Goal: Transaction & Acquisition: Purchase product/service

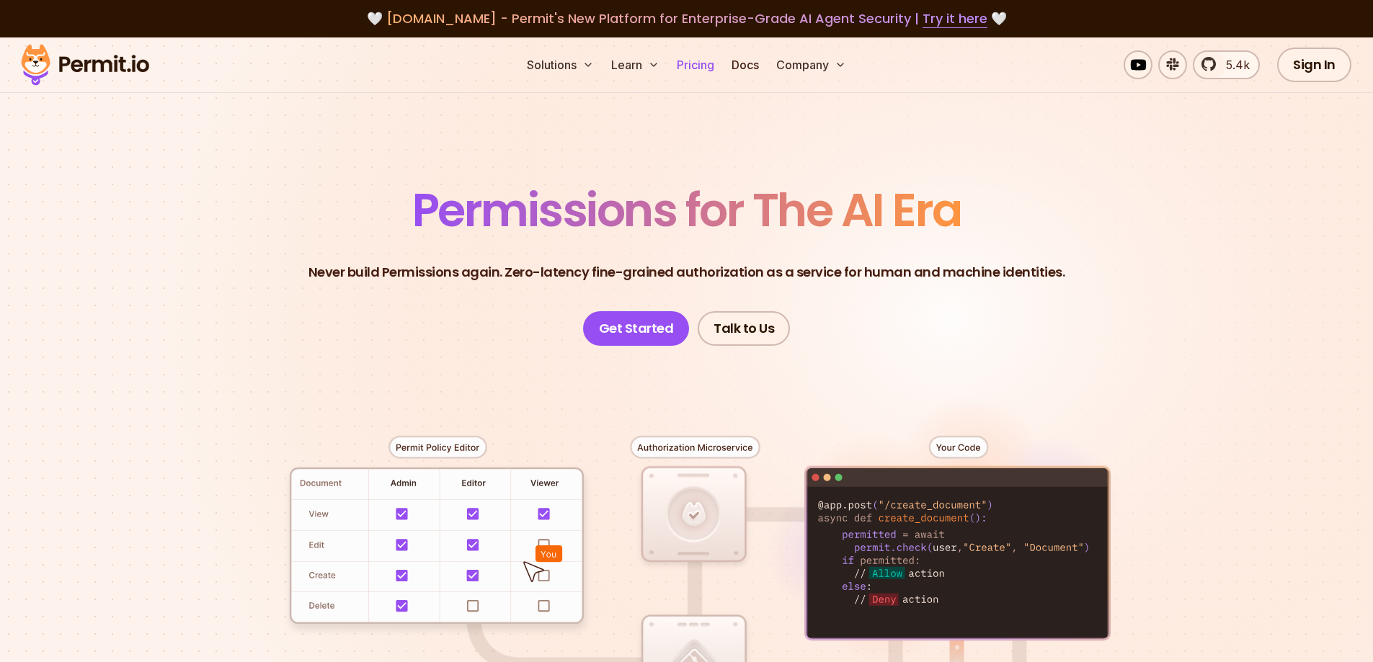
click at [698, 59] on link "Pricing" at bounding box center [695, 64] width 49 height 29
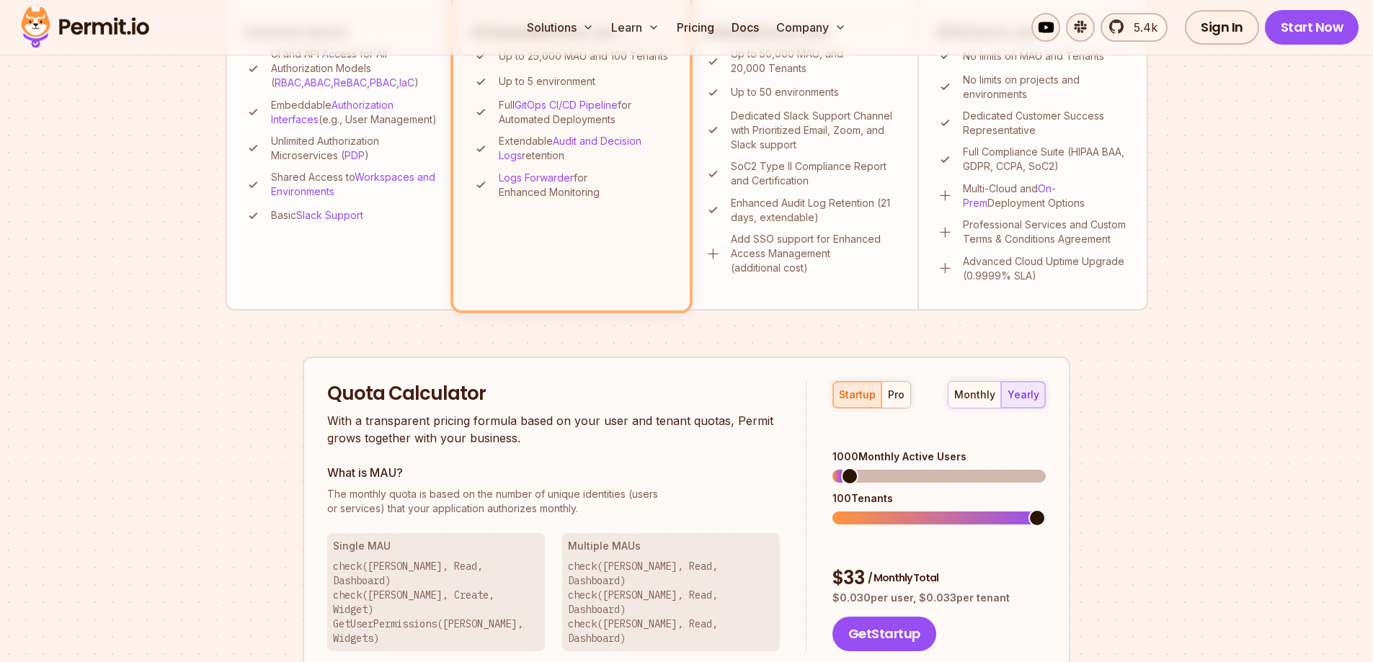
scroll to position [793, 0]
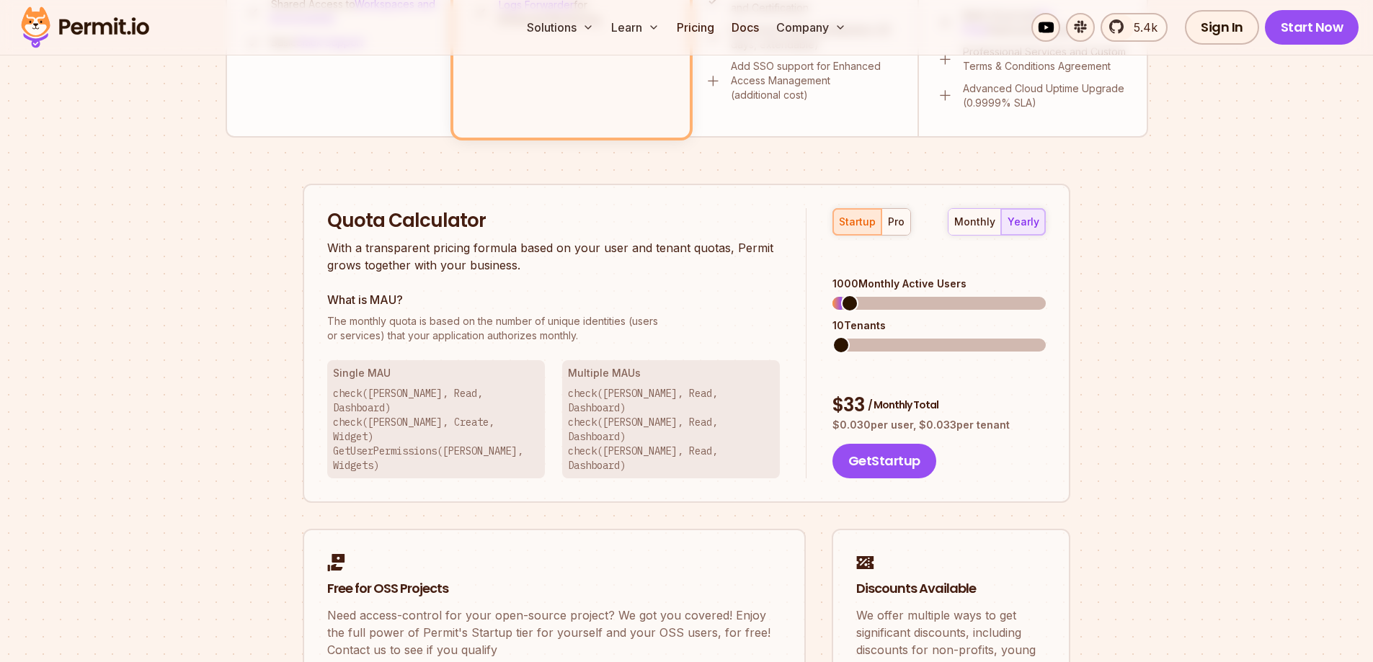
click at [832, 337] on span at bounding box center [840, 345] width 17 height 17
click at [970, 225] on div "monthly" at bounding box center [974, 222] width 41 height 14
click at [856, 218] on div "startup pro" at bounding box center [871, 221] width 79 height 27
click at [858, 225] on div "startup pro" at bounding box center [871, 221] width 79 height 27
click at [892, 222] on div "pro" at bounding box center [896, 222] width 17 height 14
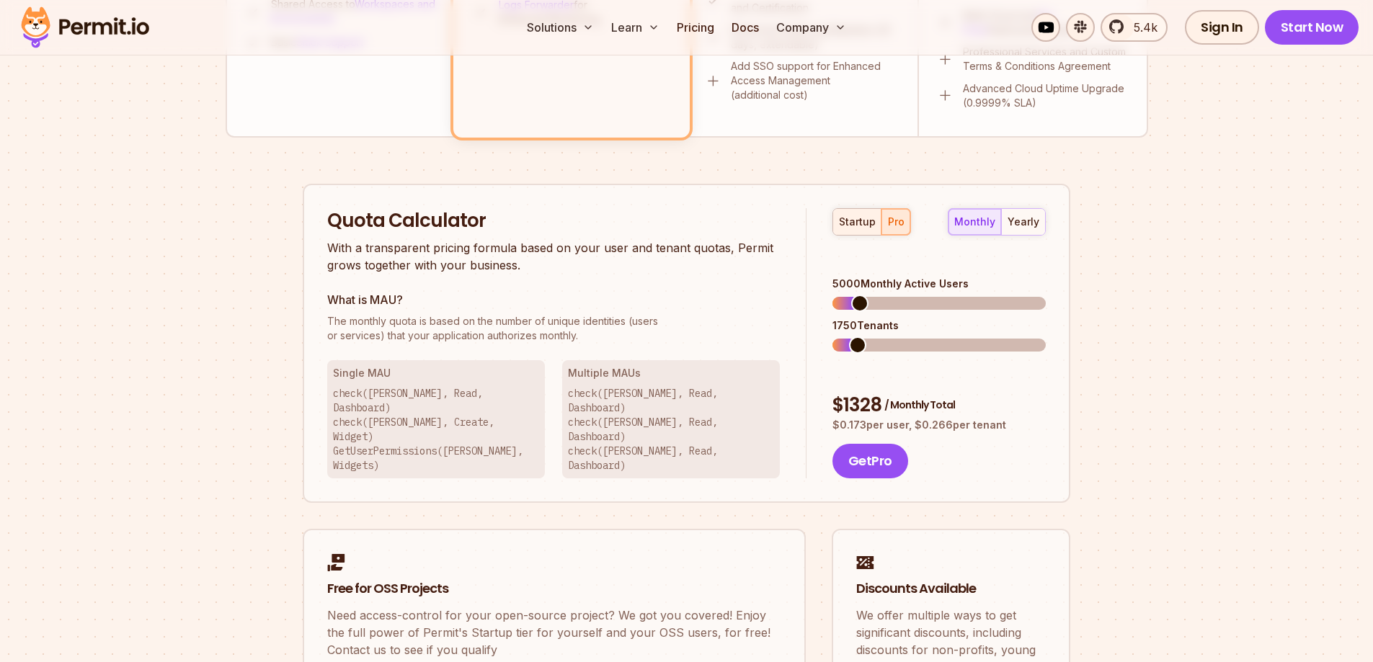
click at [863, 225] on div "startup" at bounding box center [857, 222] width 37 height 14
click at [836, 339] on span at bounding box center [840, 345] width 17 height 17
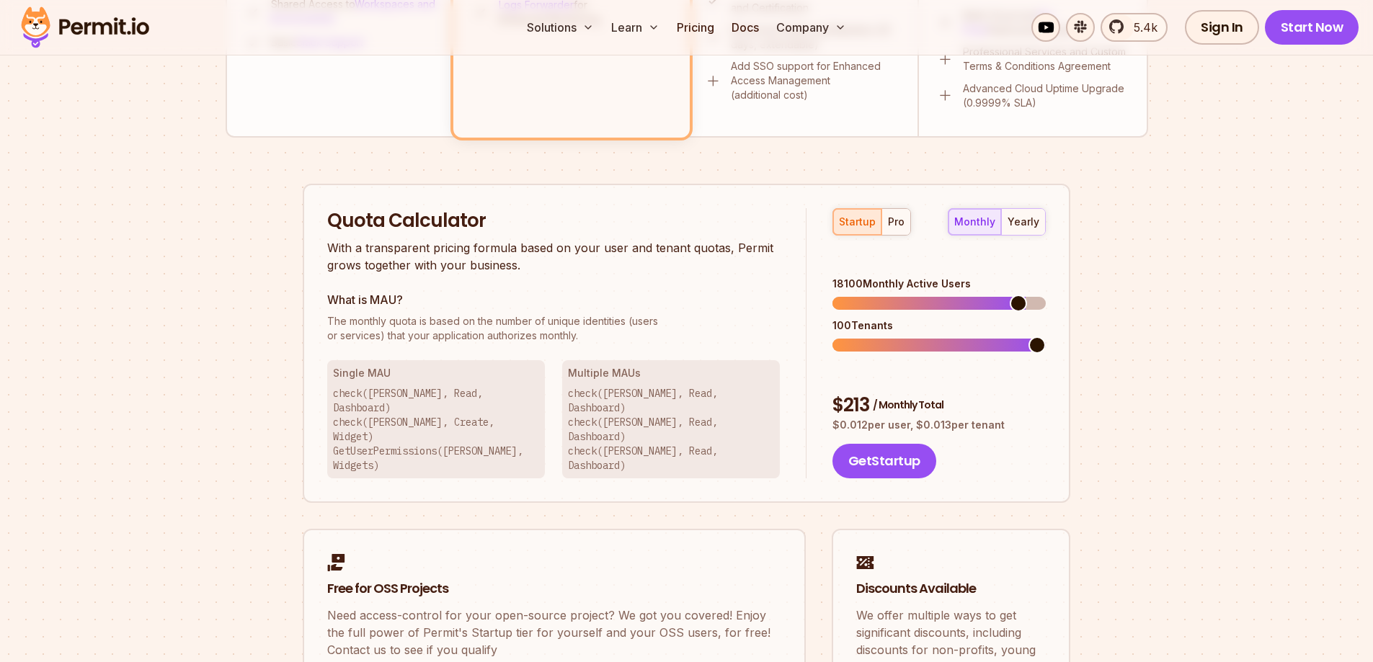
click at [1025, 295] on span at bounding box center [1018, 303] width 17 height 17
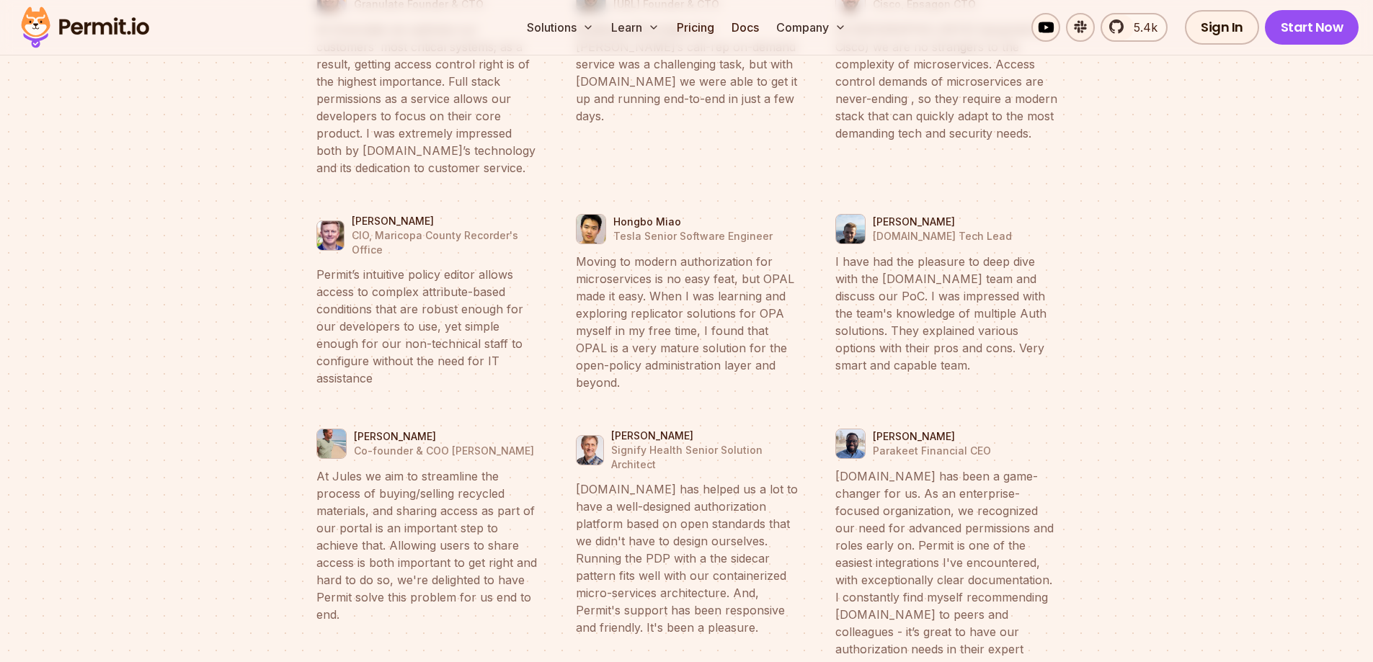
scroll to position [0, 0]
